Goal: Task Accomplishment & Management: Complete application form

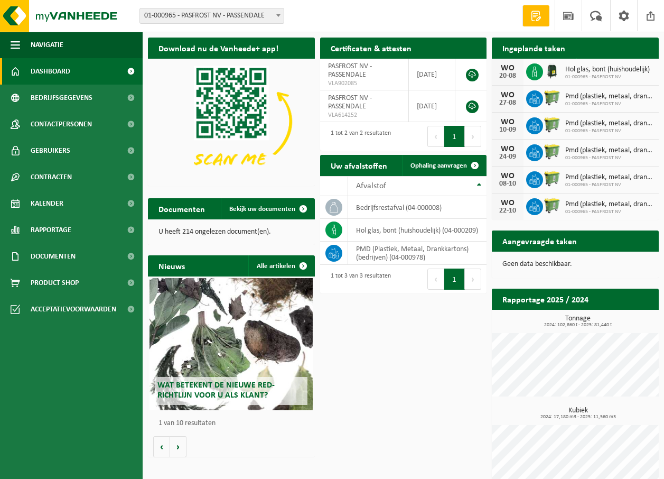
click at [417, 348] on div "Download nu de Vanheede+ app! Verberg Certificaten & attesten Bekijk uw certifi…" at bounding box center [403, 265] width 516 height 467
click at [454, 165] on span "Ophaling aanvragen" at bounding box center [439, 165] width 57 height 7
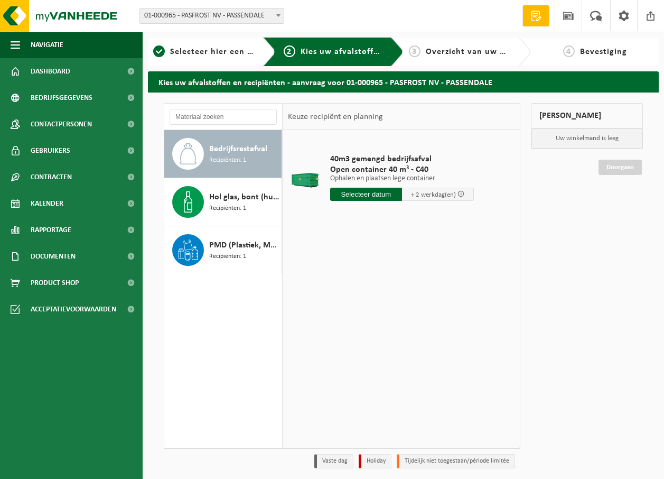
click at [378, 196] on input "text" at bounding box center [366, 194] width 72 height 13
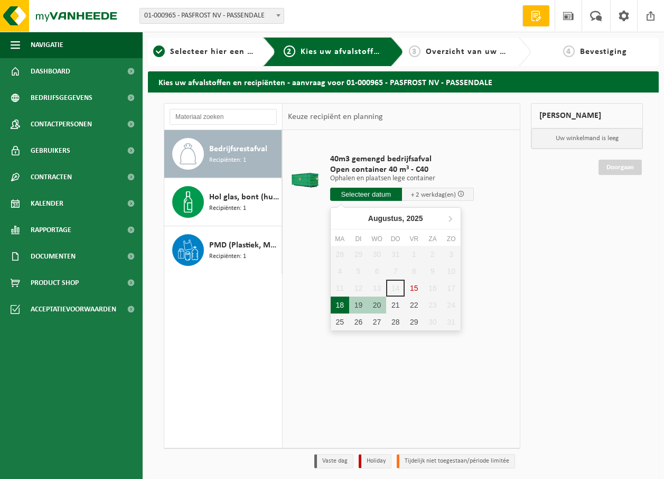
click at [336, 307] on div "18" at bounding box center [340, 304] width 18 height 17
type input "Van 2025-08-18"
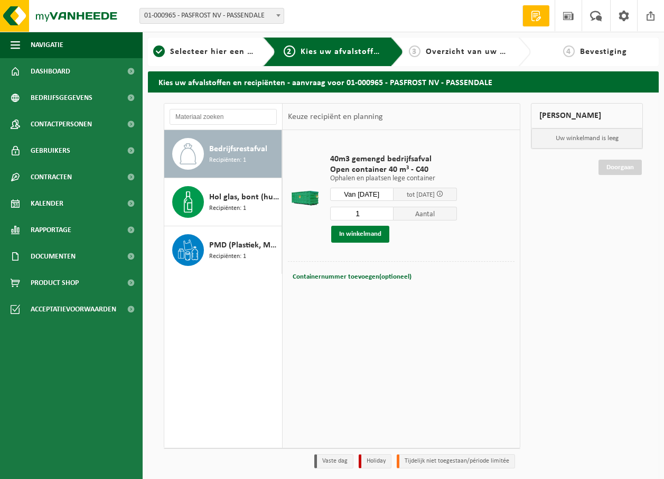
click at [362, 235] on button "In winkelmand" at bounding box center [360, 234] width 58 height 17
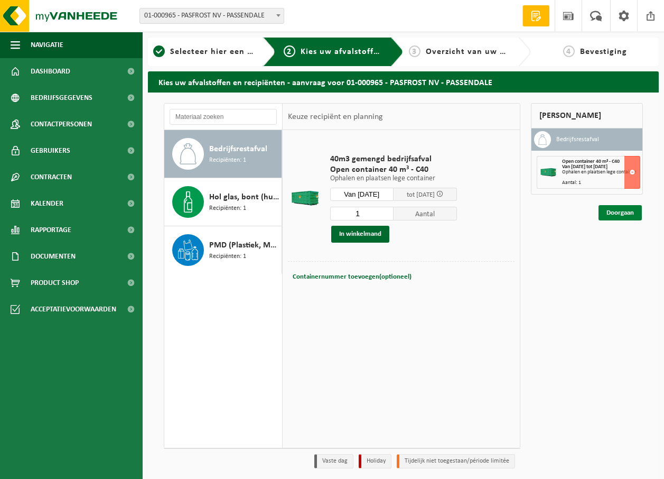
click at [622, 217] on link "Doorgaan" at bounding box center [620, 212] width 43 height 15
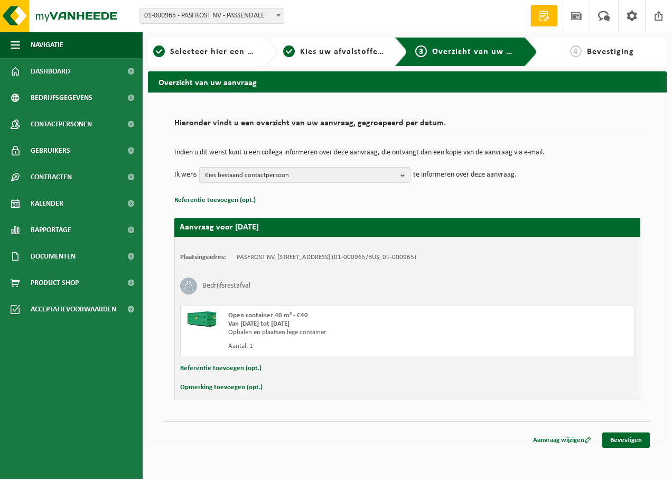
click at [238, 388] on button "Opmerking toevoegen (opt.)" at bounding box center [221, 387] width 82 height 14
click at [273, 388] on input "text" at bounding box center [428, 388] width 392 height 16
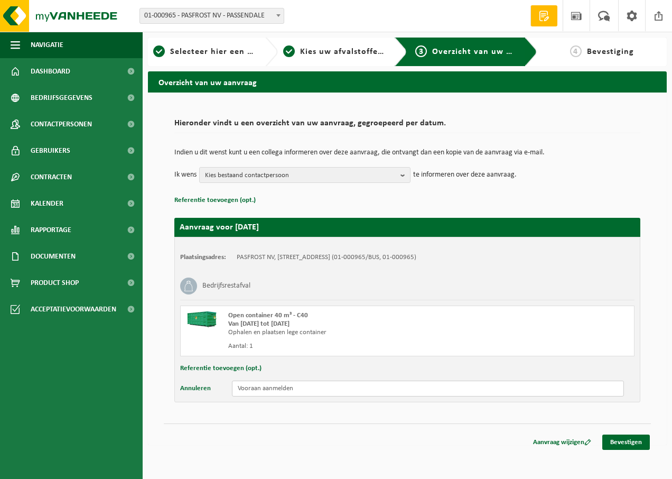
click at [236, 390] on input "Vooraan aanmelden" at bounding box center [428, 388] width 392 height 16
click at [273, 386] on input "vanaf 8u + Vooraan aanmelden" at bounding box center [428, 388] width 392 height 16
click at [349, 382] on input "vanaf 8u + vooraan aanmelden" at bounding box center [428, 388] width 392 height 16
type input "vanaf 8u + vooraan aanmelden en wegen"
click at [618, 443] on link "Bevestigen" at bounding box center [626, 441] width 48 height 15
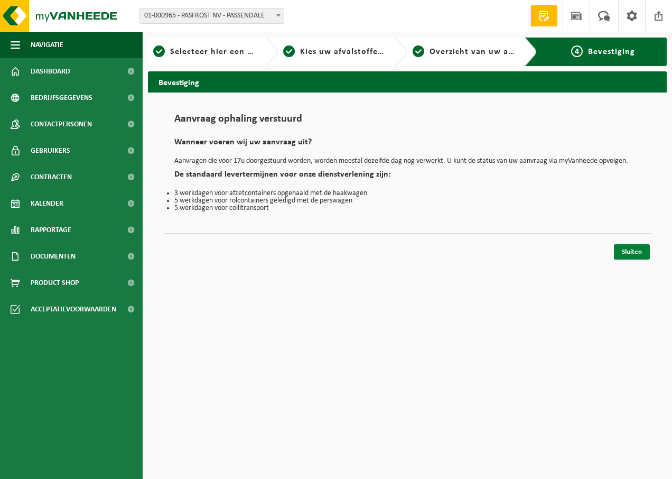
click at [623, 247] on link "Sluiten" at bounding box center [632, 251] width 36 height 15
